Goal: Task Accomplishment & Management: Use online tool/utility

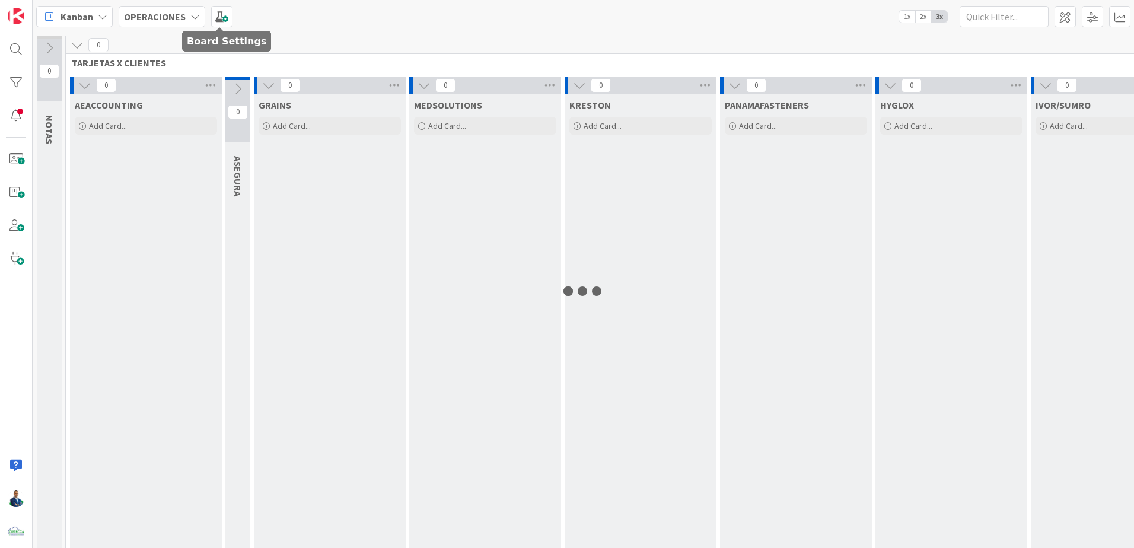
click at [181, 21] on b "OPERACIONES" at bounding box center [155, 17] width 62 height 12
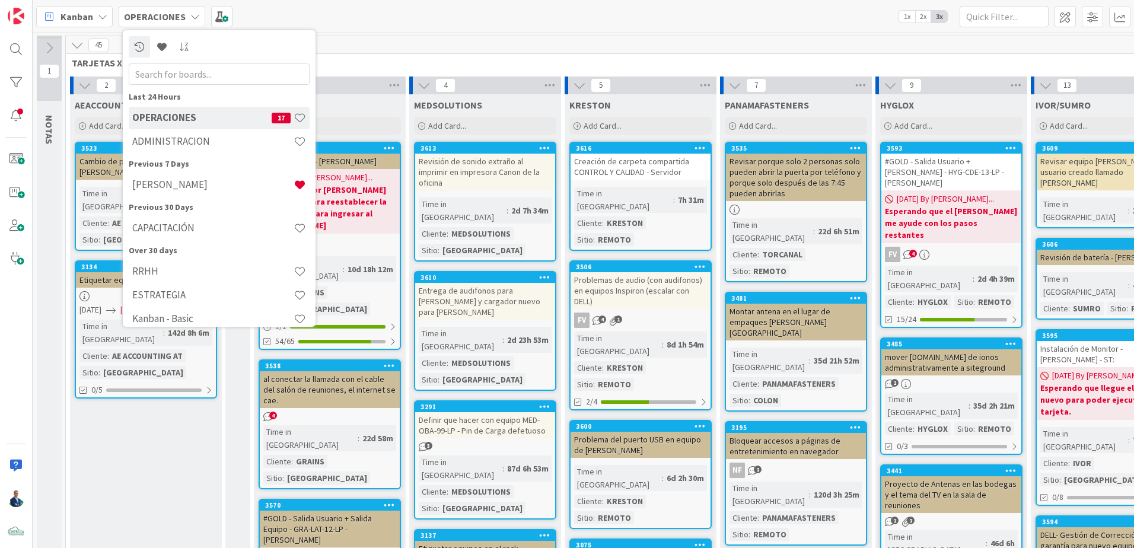
click at [187, 136] on h4 "ADMINISTRACION" at bounding box center [212, 141] width 161 height 12
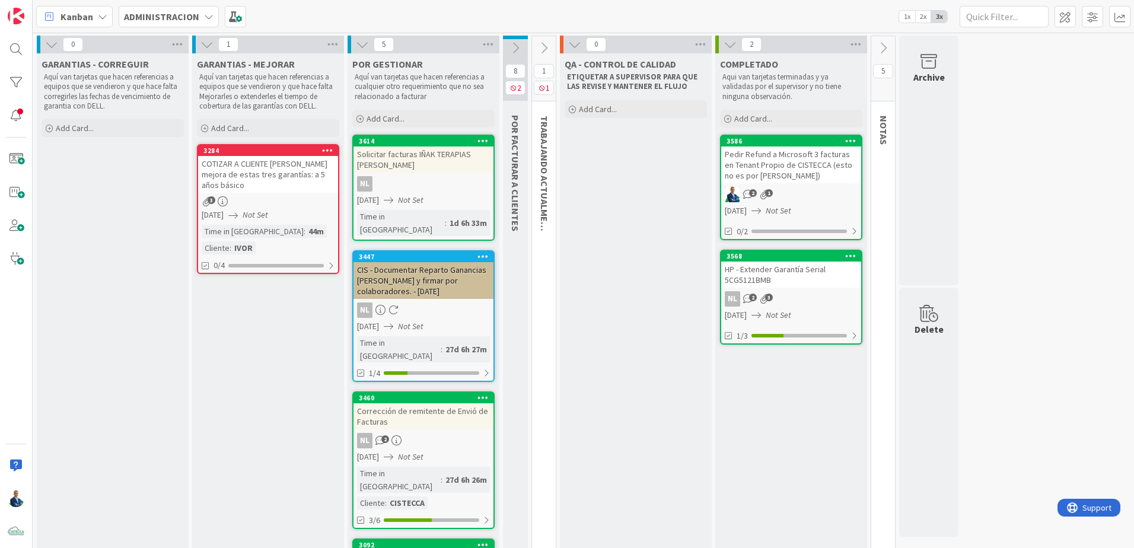
click at [511, 45] on icon at bounding box center [515, 48] width 13 height 13
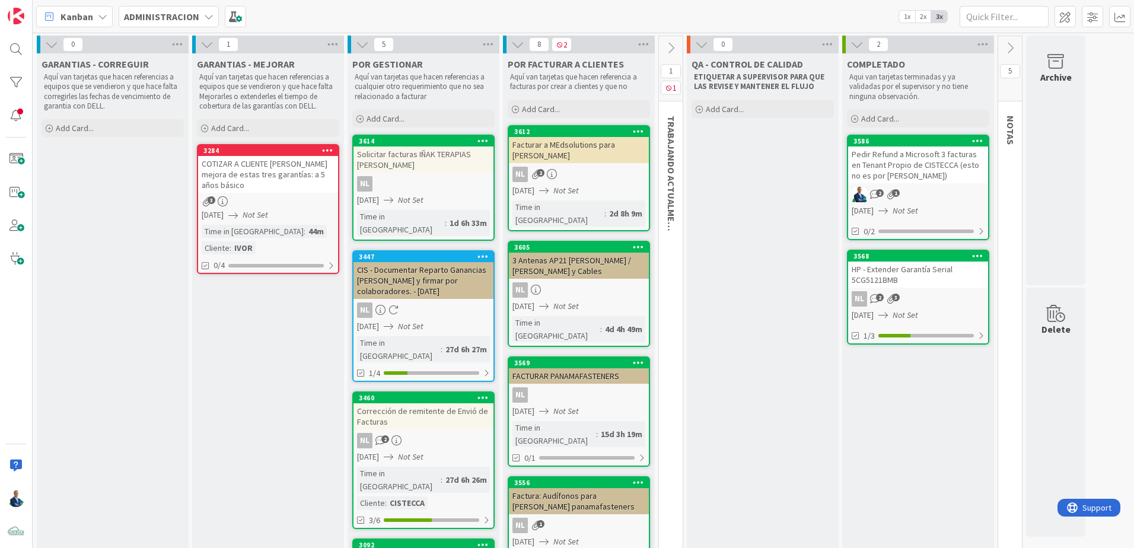
click at [560, 108] on div "Add Card..." at bounding box center [579, 109] width 142 height 18
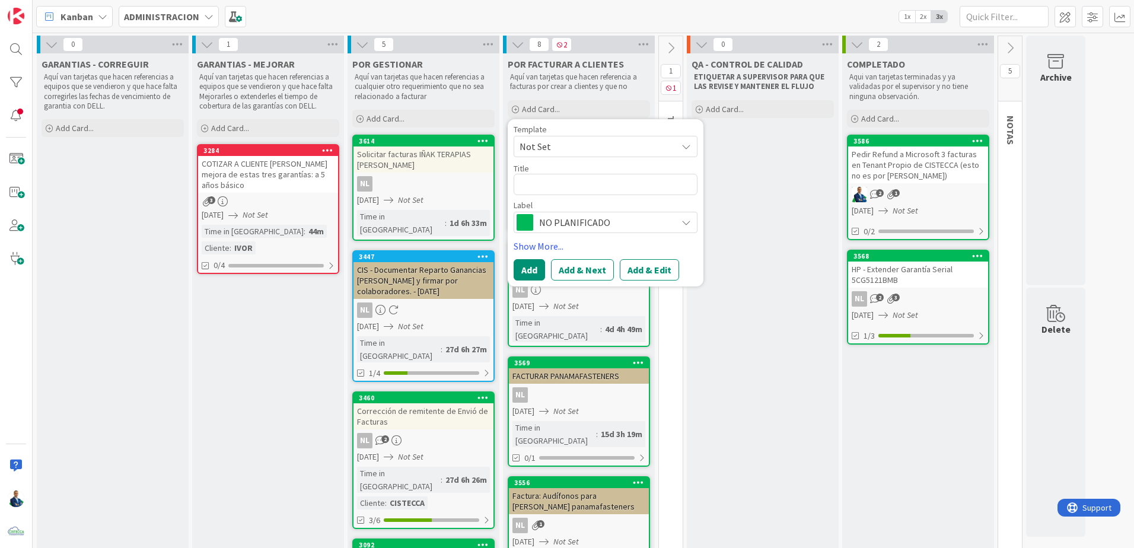
type textarea "x"
type textarea "S"
type textarea "x"
type textarea "Se"
type textarea "x"
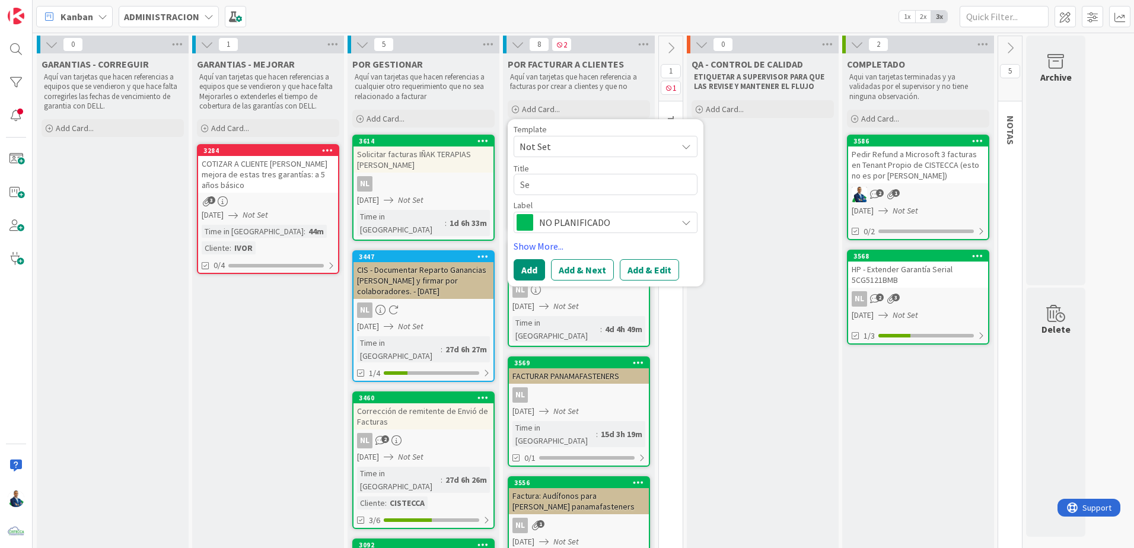
type textarea "Ser"
type textarea "x"
type textarea "Serv"
type textarea "x"
type textarea "Servi"
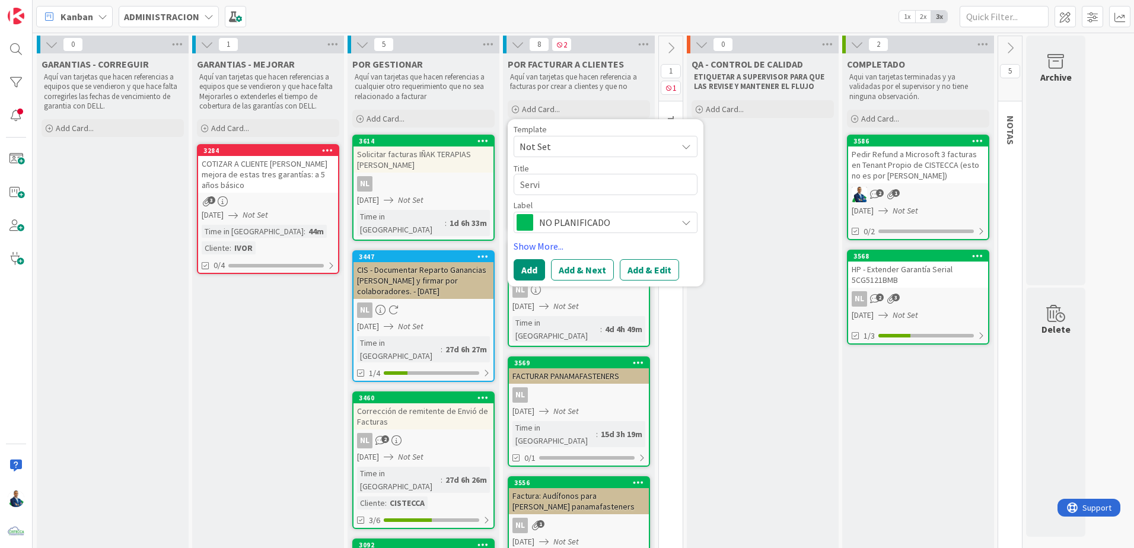
type textarea "x"
type textarea "Servic"
type textarea "x"
type textarea "Servici"
type textarea "x"
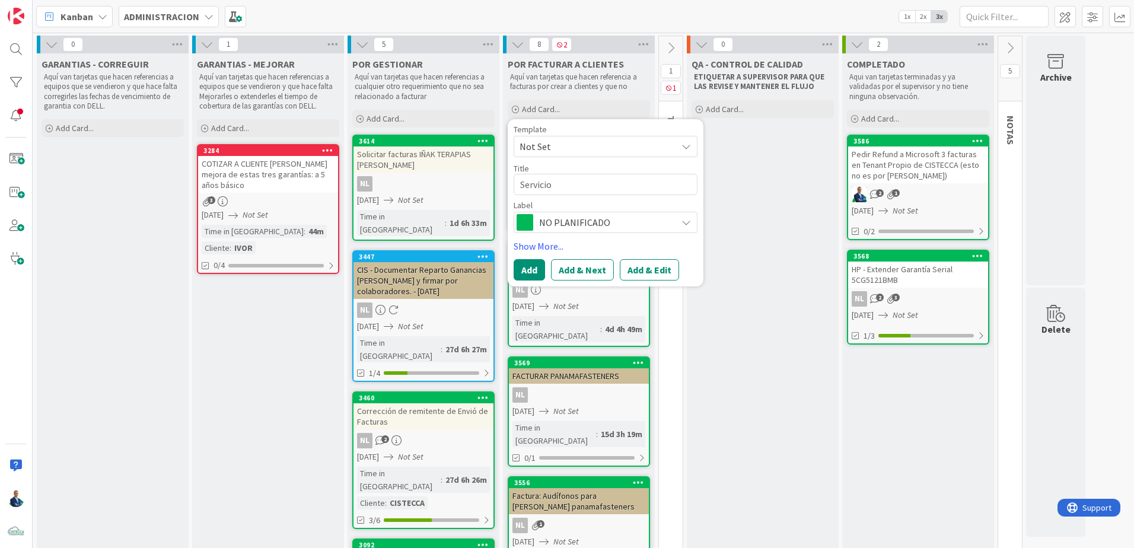
type textarea "Servicio"
type textarea "x"
type textarea "Servicio a"
type textarea "x"
type textarea "Servicio a"
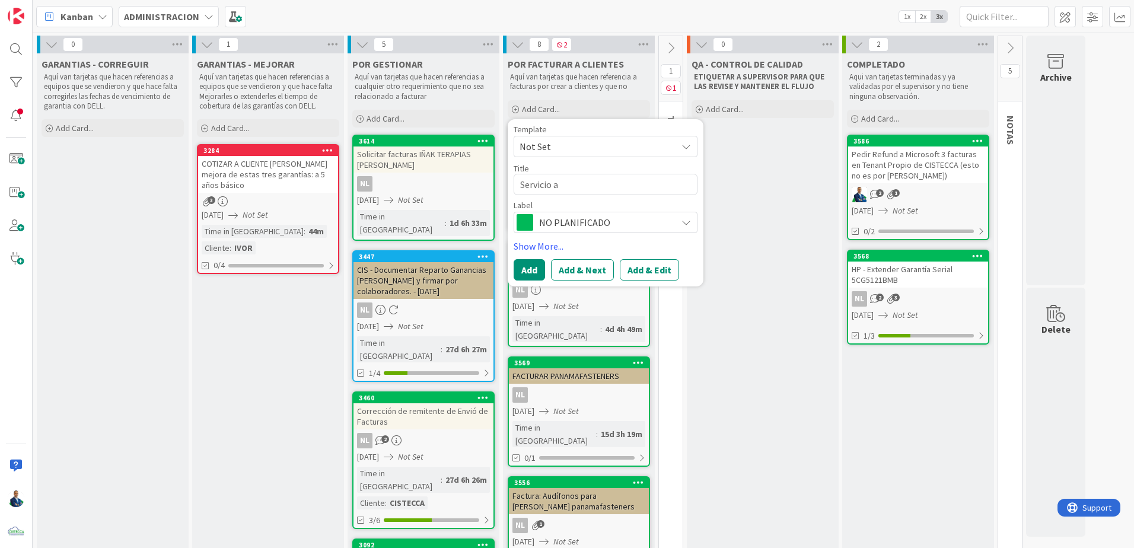
type textarea "x"
type textarea "Servicio a G"
type textarea "x"
type textarea "Servicio a Ge"
type textarea "x"
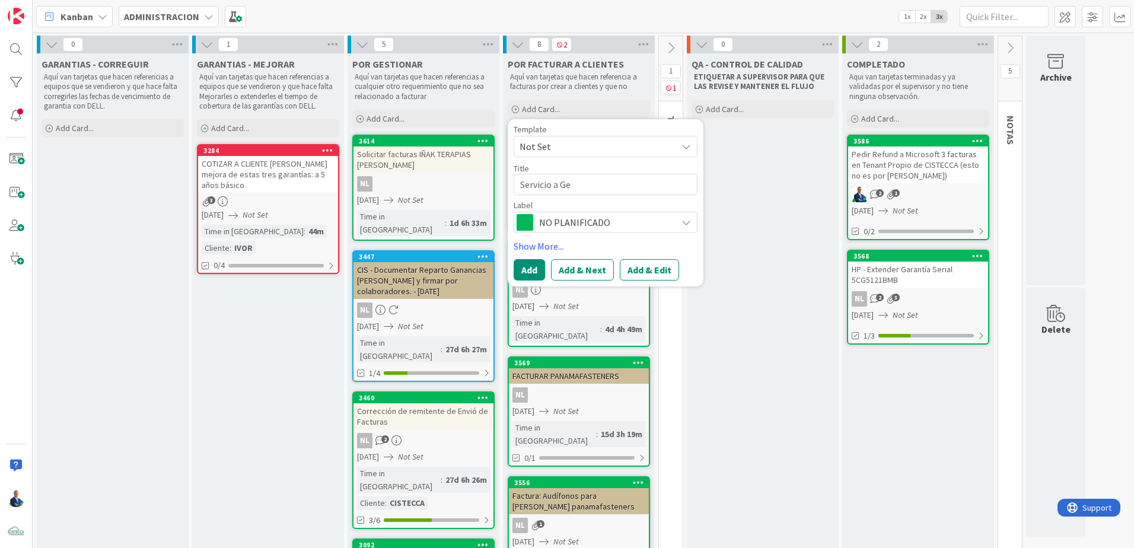
type textarea "Servicio a Geo"
type textarea "x"
type textarea "Servicio a Geor"
type textarea "x"
type textarea "Servicio a [PERSON_NAME]"
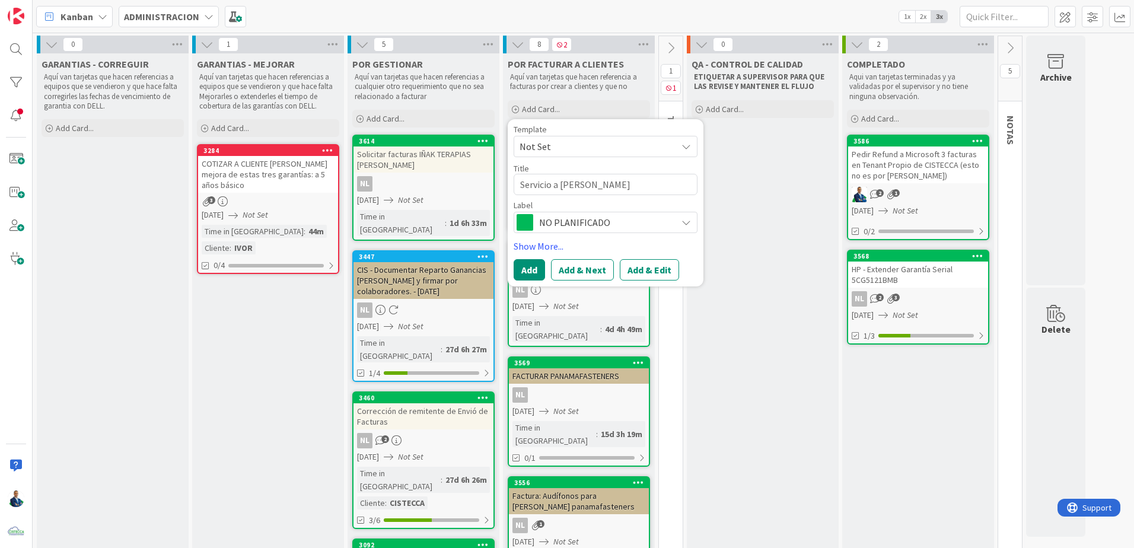
type textarea "x"
type textarea "Servicio [PERSON_NAME]"
type textarea "x"
type textarea "Servicio [PERSON_NAME]"
type textarea "x"
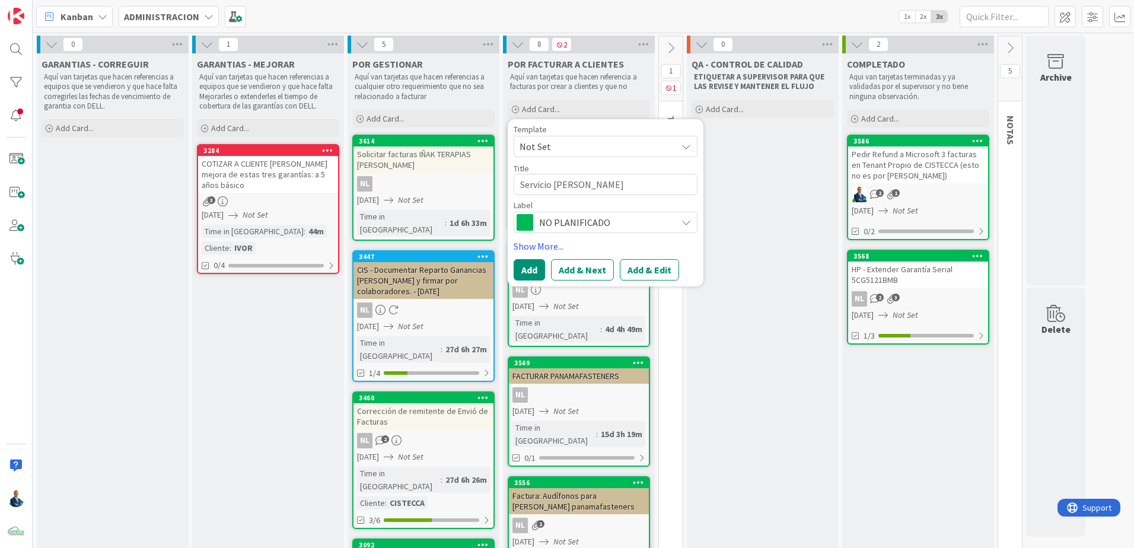
type textarea "Servicio [PERSON_NAME]"
type textarea "x"
type textarea "Servicio [PERSON_NAME]"
type textarea "x"
type textarea "Servicio [PERSON_NAME]"
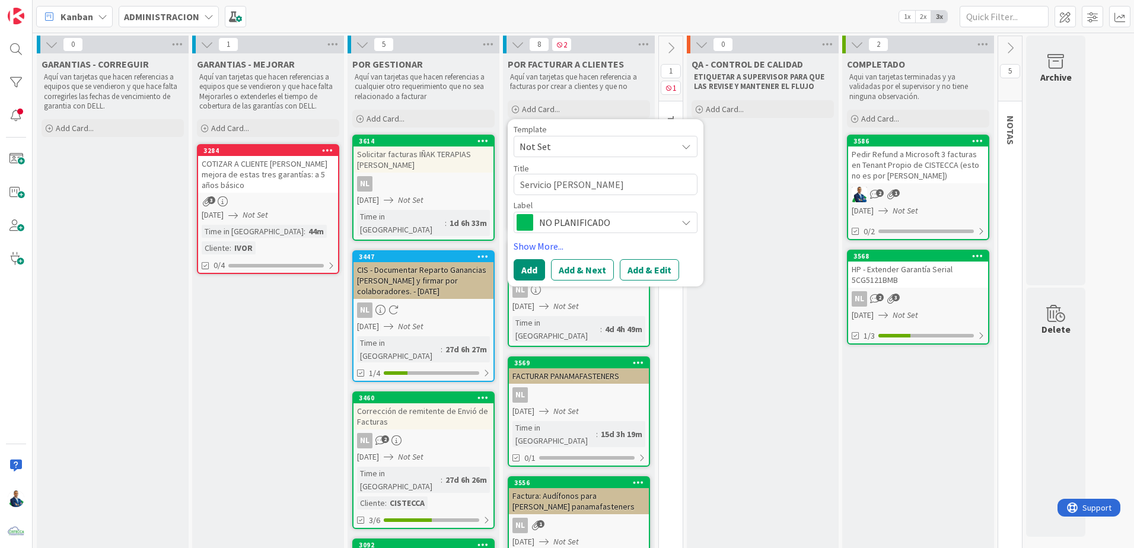
type textarea "x"
type textarea "Servicio a [PERSON_NAME]"
type textarea "x"
type textarea "Servicio a [PERSON_NAME]"
type textarea "x"
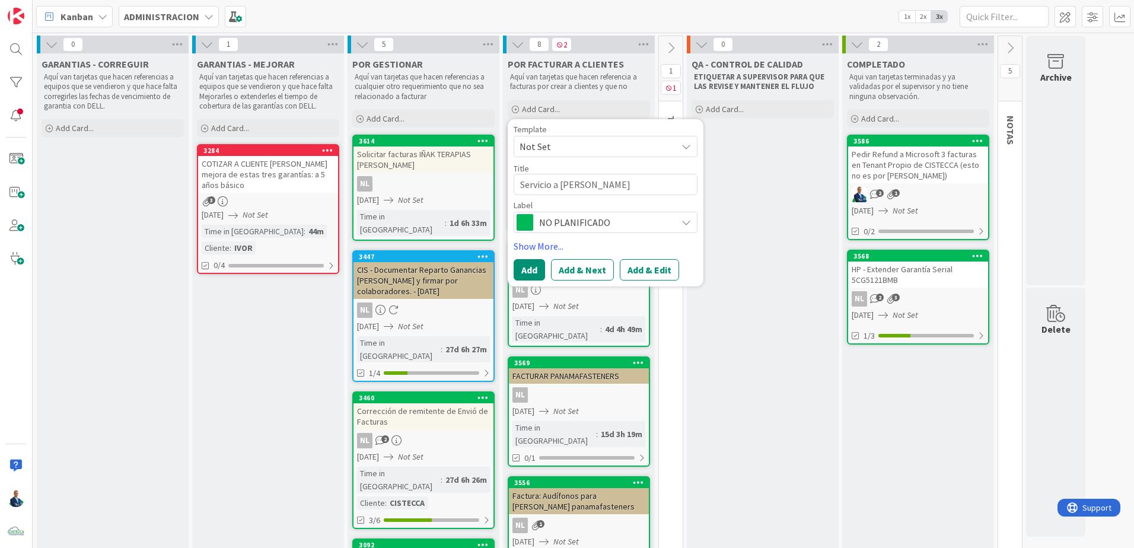
type textarea "Servicio a [PERSON_NAME]"
type textarea "x"
type textarea "Servicio a [PERSON_NAME]"
type textarea "x"
type textarea "Servicio a [PERSON_NAME] ("
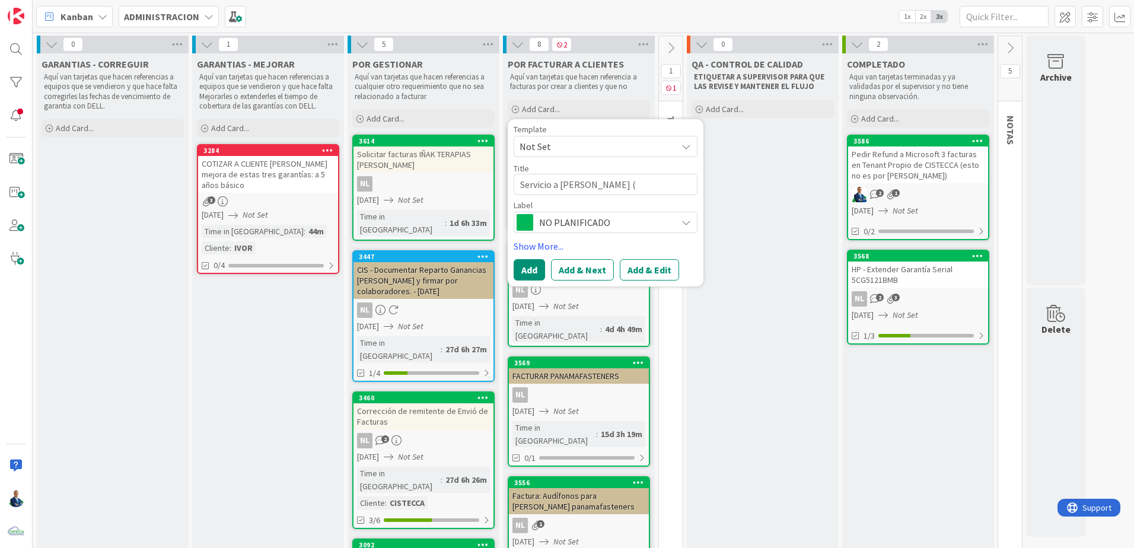
type textarea "x"
type textarea "Servicio a [PERSON_NAME] (p"
type textarea "x"
type textarea "Servicio a [PERSON_NAME] (pe"
type textarea "x"
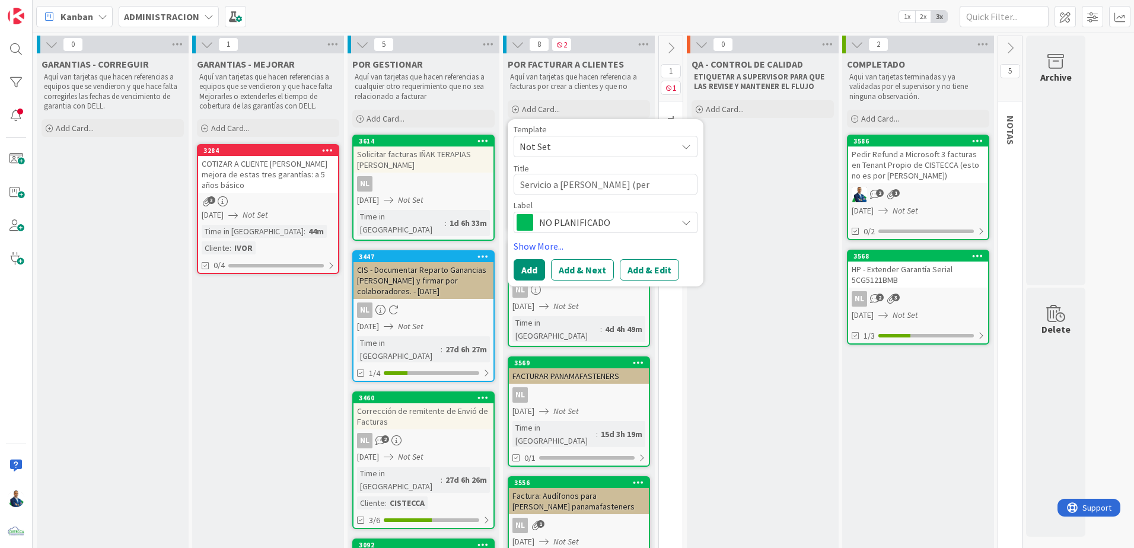
type textarea "Servicio a [PERSON_NAME] (pers"
type textarea "x"
type textarea "Servicio a [PERSON_NAME] (perso"
type textarea "x"
type textarea "Servicio a [PERSON_NAME] (person"
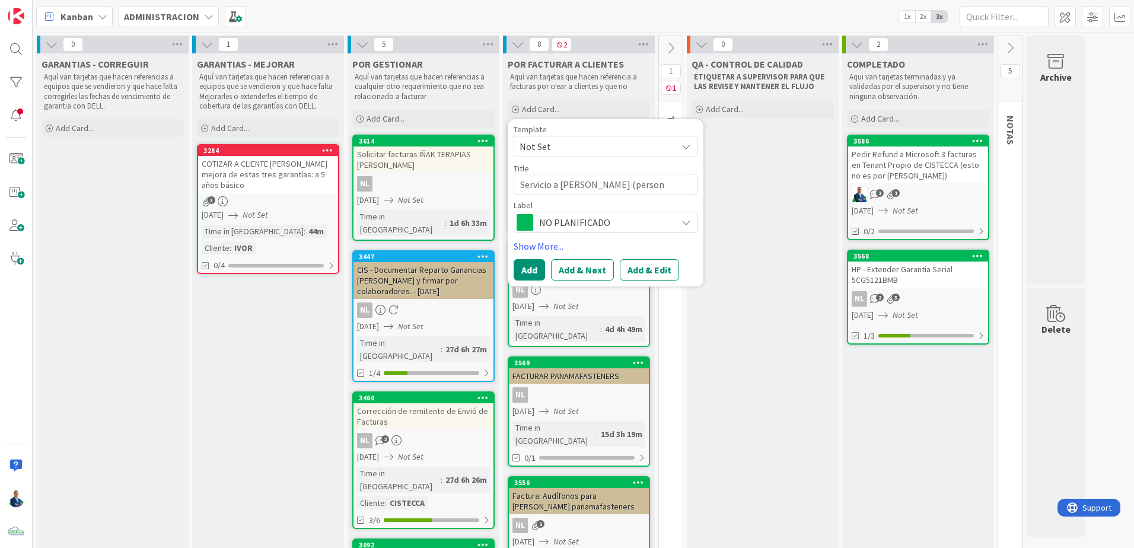
type textarea "x"
type textarea "Servicio a [PERSON_NAME] (personal"
type textarea "x"
type textarea "Servicio a [PERSON_NAME] (personal)"
